Goal: Task Accomplishment & Management: Use online tool/utility

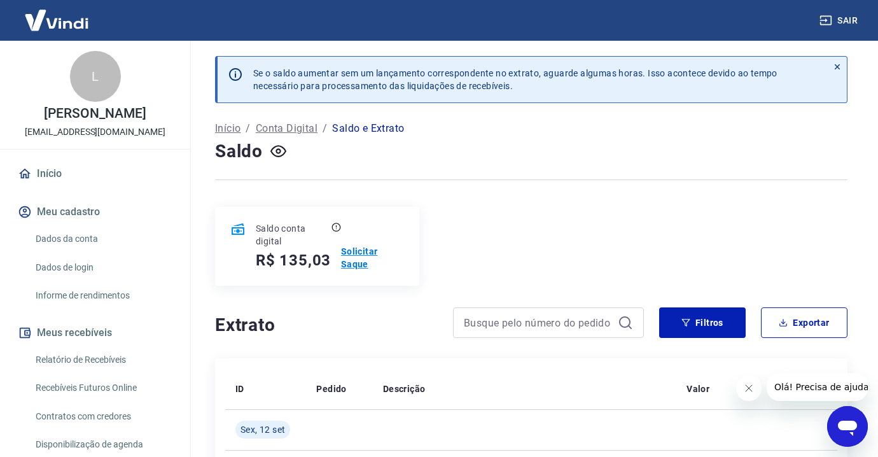
click at [358, 251] on p "Solicitar Saque" at bounding box center [372, 257] width 63 height 25
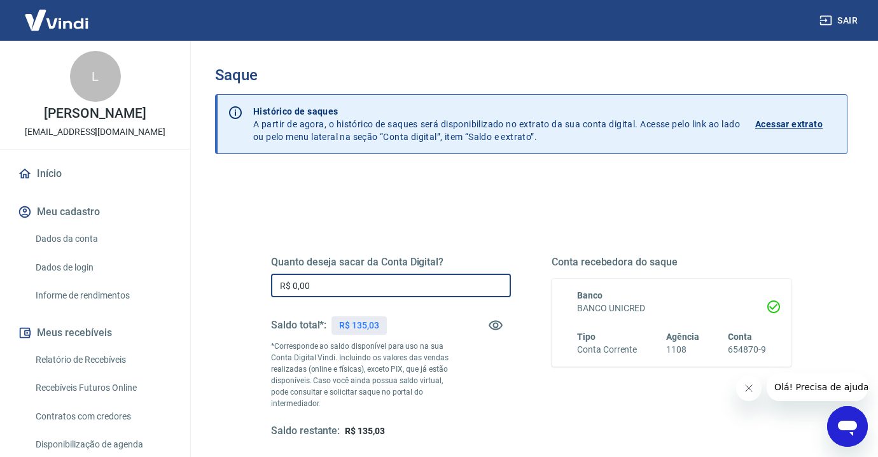
click at [353, 287] on input "R$ 0,00" at bounding box center [391, 285] width 240 height 24
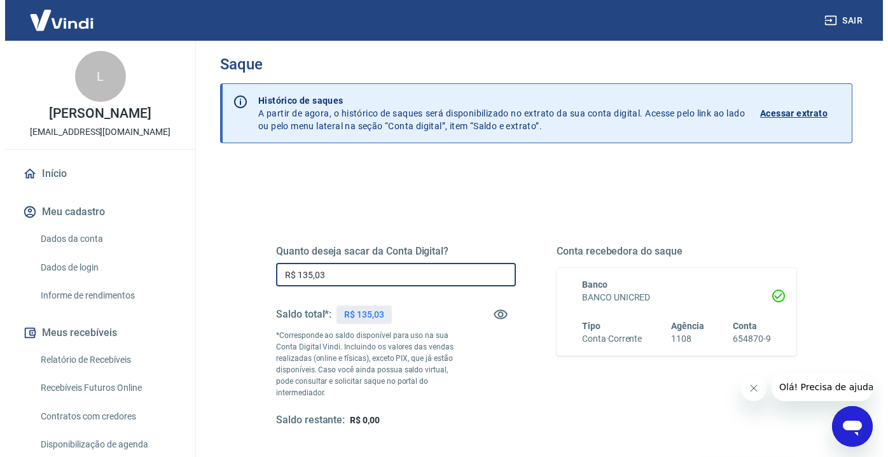
scroll to position [131, 0]
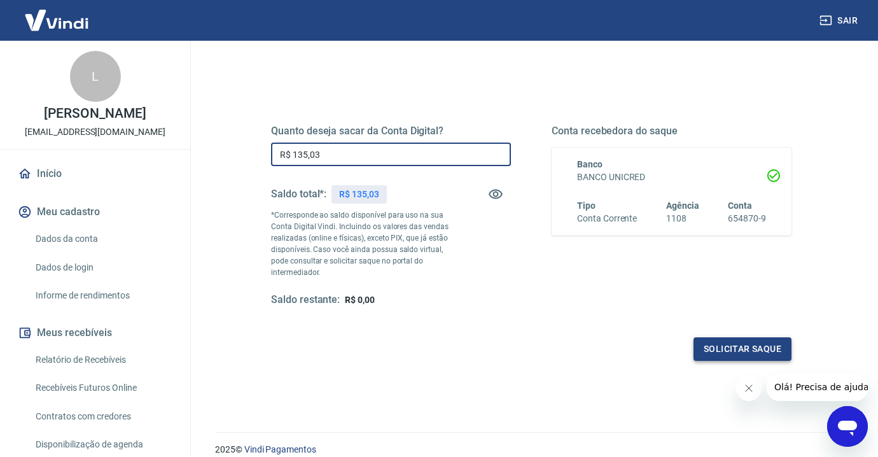
type input "R$ 135,03"
click at [758, 344] on button "Solicitar saque" at bounding box center [742, 349] width 98 height 24
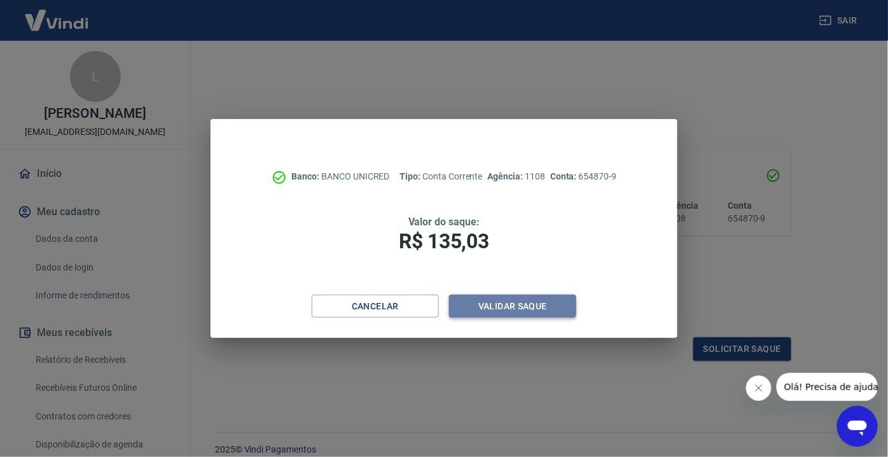
click at [504, 316] on button "Validar saque" at bounding box center [512, 306] width 127 height 24
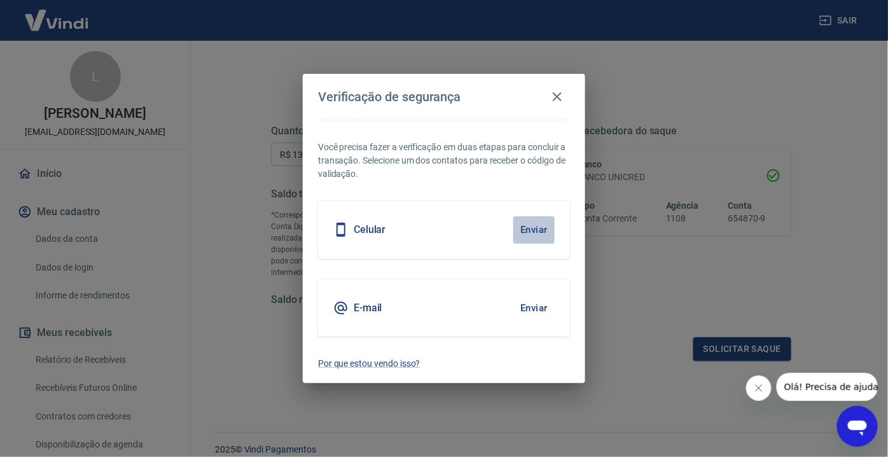
click at [541, 230] on button "Enviar" at bounding box center [533, 229] width 41 height 27
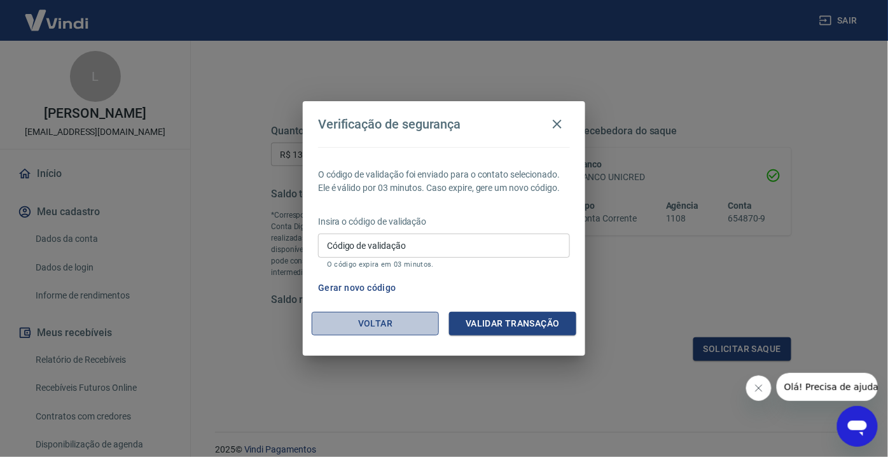
click at [399, 317] on button "Voltar" at bounding box center [375, 324] width 127 height 24
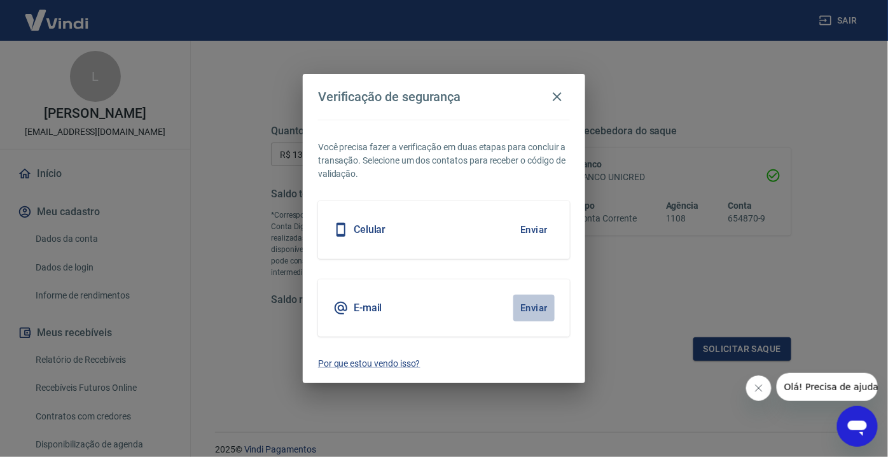
click at [534, 309] on button "Enviar" at bounding box center [533, 307] width 41 height 27
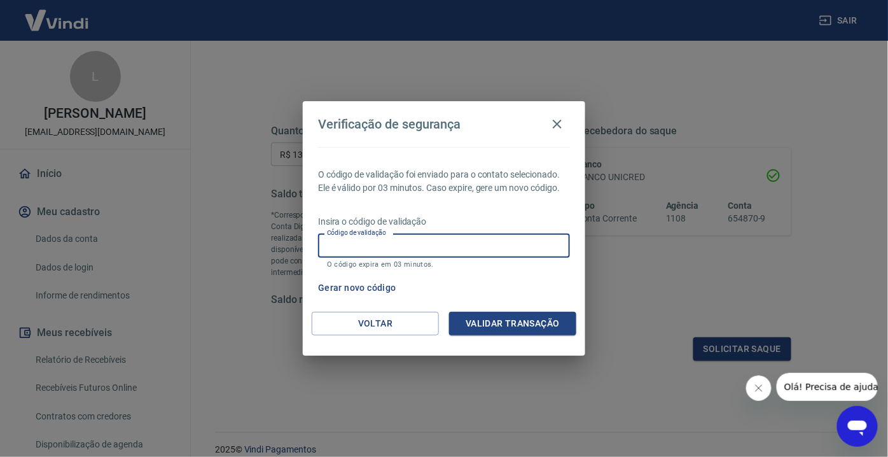
click at [367, 247] on input "Código de validação" at bounding box center [444, 245] width 252 height 24
type input "756145"
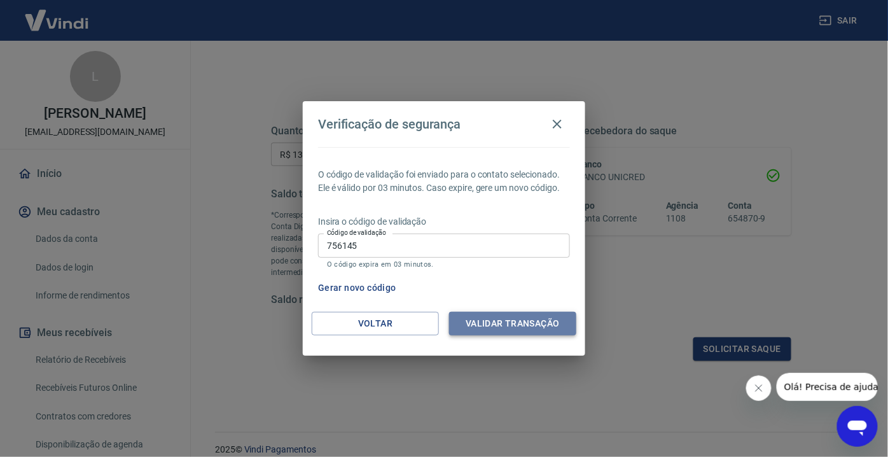
click at [520, 326] on button "Validar transação" at bounding box center [512, 324] width 127 height 24
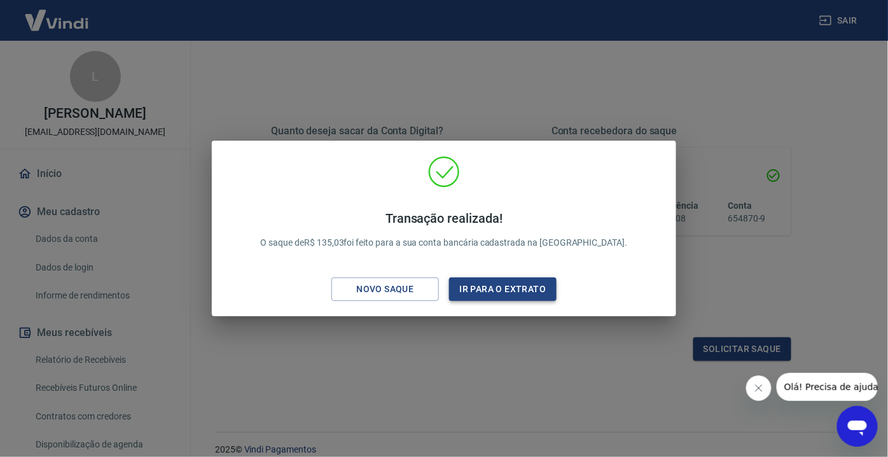
click at [504, 298] on button "Ir para o extrato" at bounding box center [502, 289] width 107 height 24
